Goal: Information Seeking & Learning: Learn about a topic

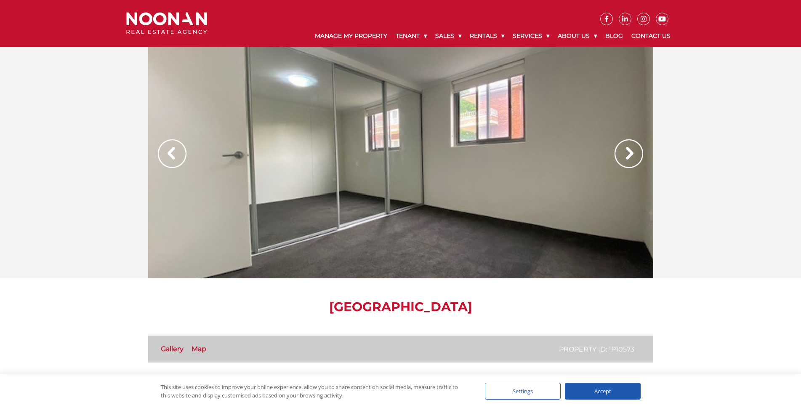
click at [625, 152] on img at bounding box center [629, 153] width 29 height 29
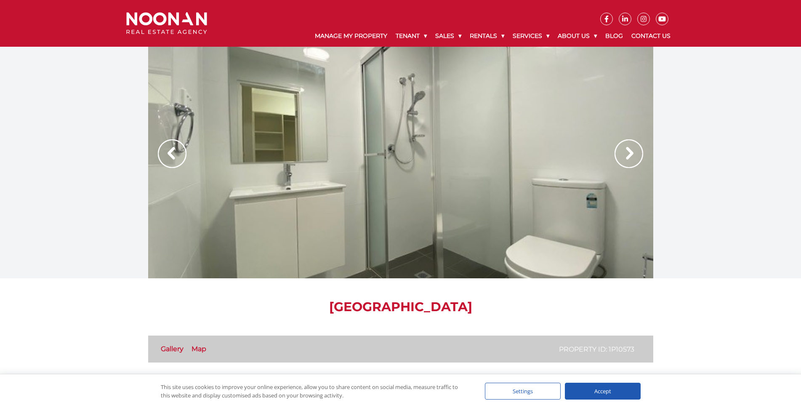
click at [625, 152] on img at bounding box center [629, 153] width 29 height 29
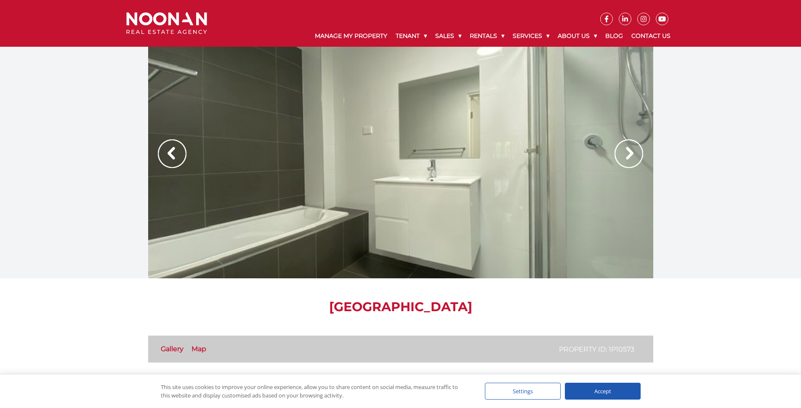
click at [625, 152] on img at bounding box center [629, 153] width 29 height 29
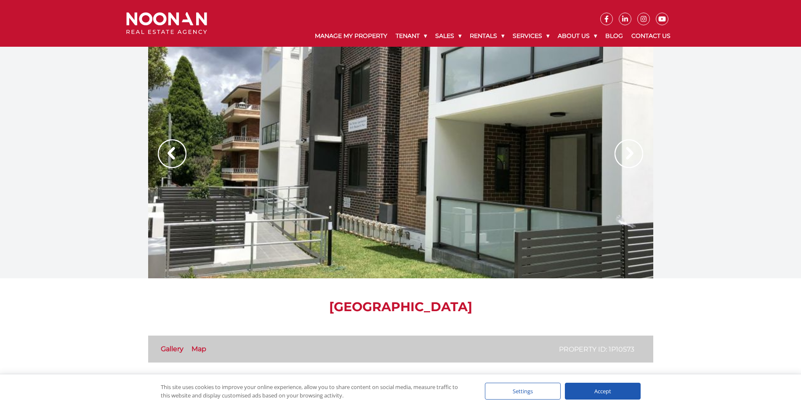
click at [635, 154] on img at bounding box center [629, 153] width 29 height 29
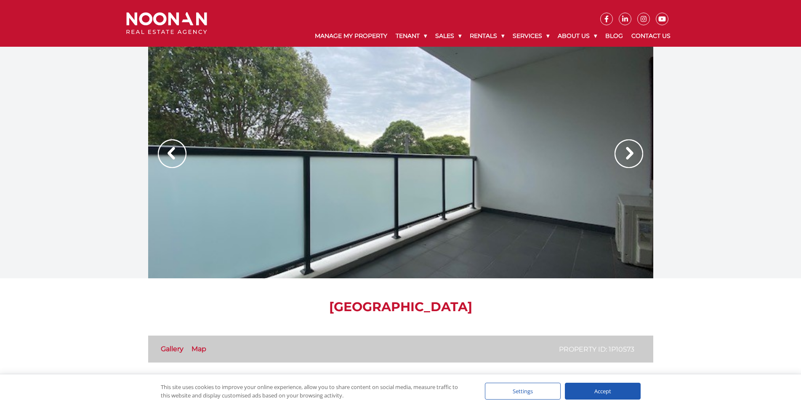
click at [635, 154] on img at bounding box center [629, 153] width 29 height 29
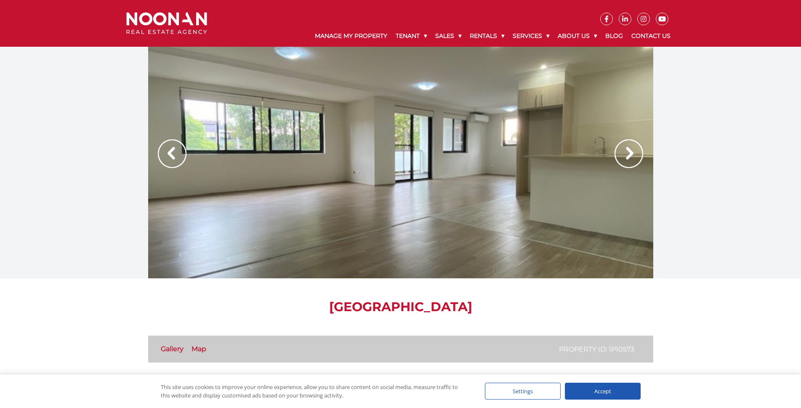
click at [636, 154] on img at bounding box center [629, 153] width 29 height 29
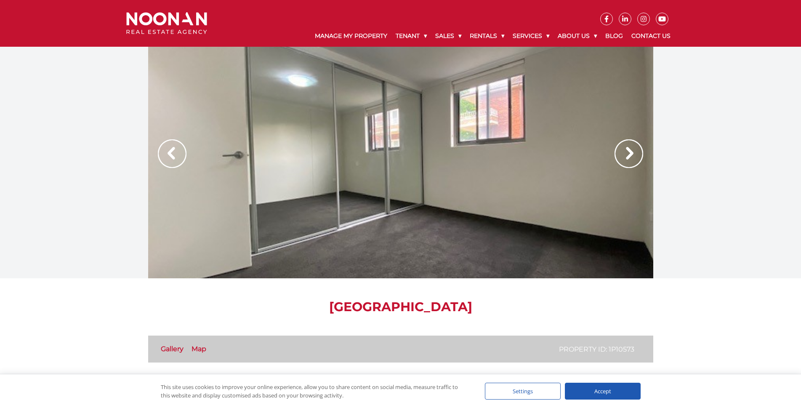
click at [636, 154] on img at bounding box center [629, 153] width 29 height 29
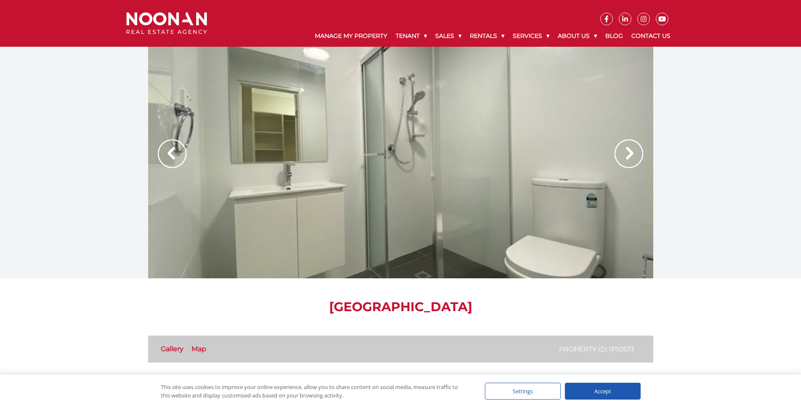
click at [637, 153] on img at bounding box center [629, 153] width 29 height 29
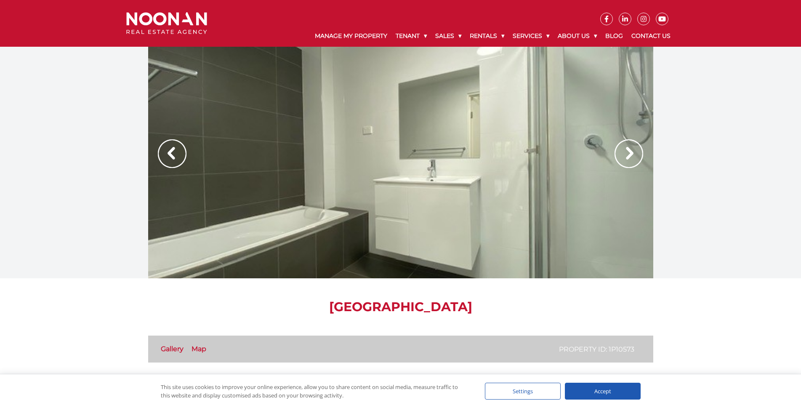
click at [637, 153] on img at bounding box center [629, 153] width 29 height 29
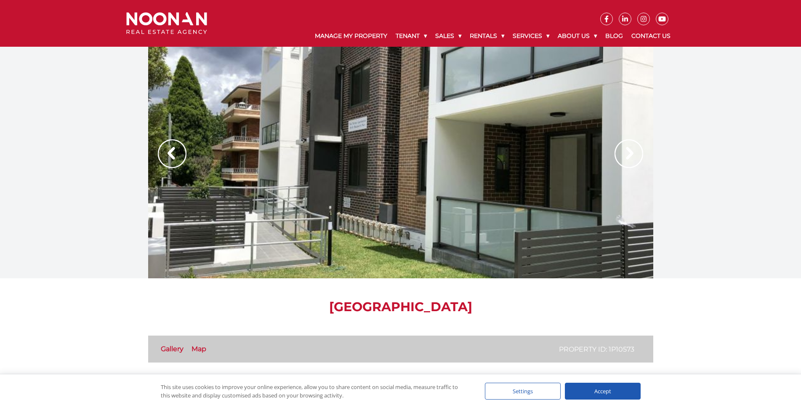
click at [637, 153] on img at bounding box center [629, 153] width 29 height 29
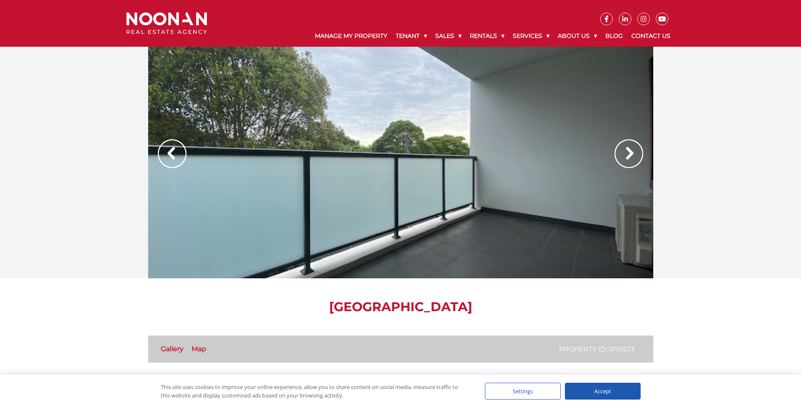
click at [637, 152] on img at bounding box center [629, 153] width 29 height 29
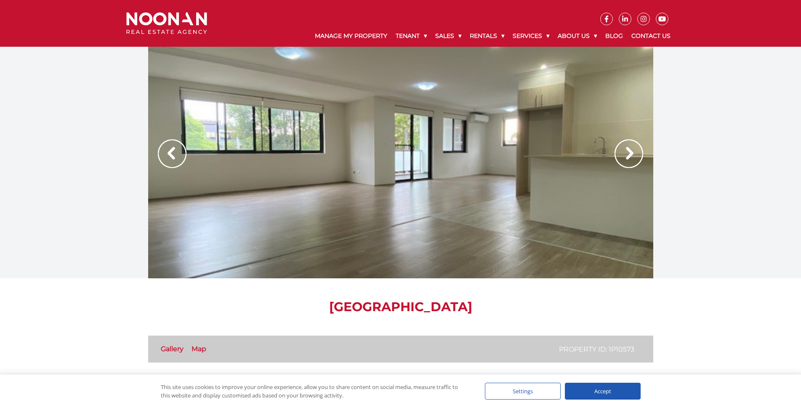
click at [634, 155] on img at bounding box center [629, 153] width 29 height 29
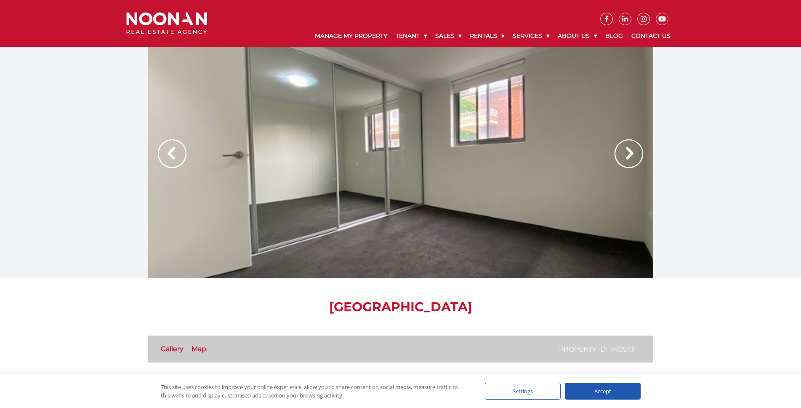
click at [632, 157] on img at bounding box center [629, 153] width 29 height 29
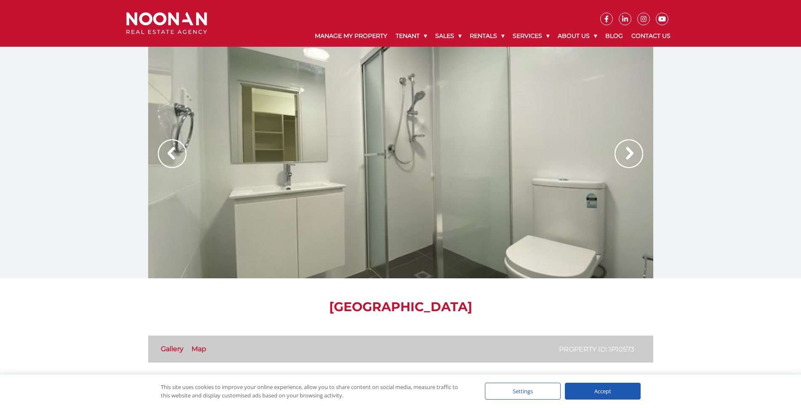
click at [631, 157] on img at bounding box center [629, 153] width 29 height 29
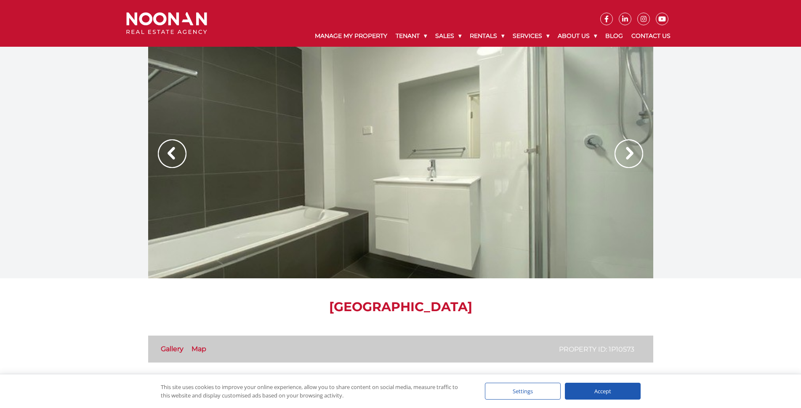
click at [631, 157] on img at bounding box center [629, 153] width 29 height 29
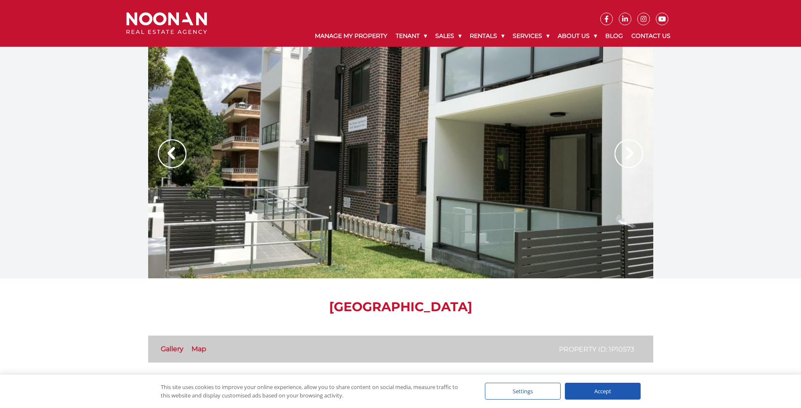
click at [631, 157] on img at bounding box center [629, 153] width 29 height 29
